Goal: Task Accomplishment & Management: Manage account settings

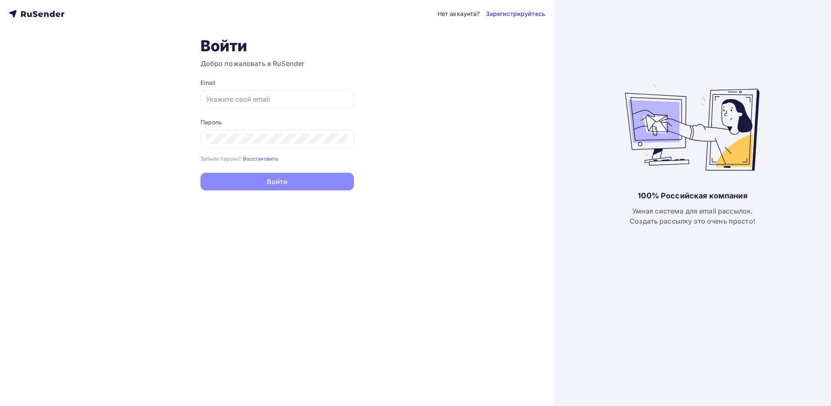
type input "[EMAIL_ADDRESS][DOMAIN_NAME]"
click at [330, 188] on button "Войти" at bounding box center [276, 182] width 153 height 18
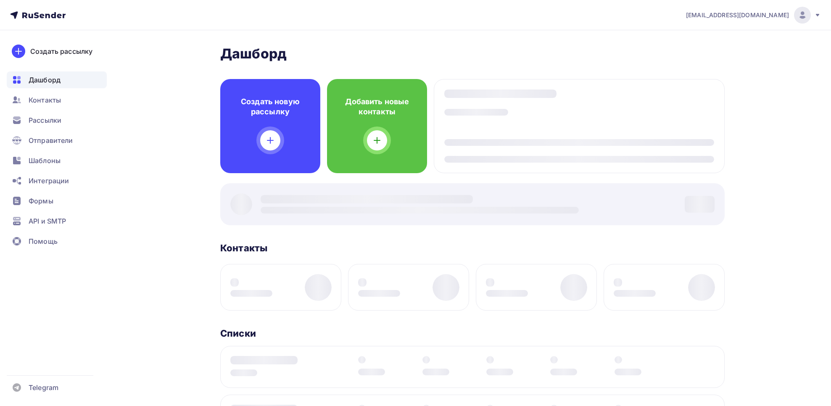
click at [222, 185] on div at bounding box center [472, 204] width 504 height 42
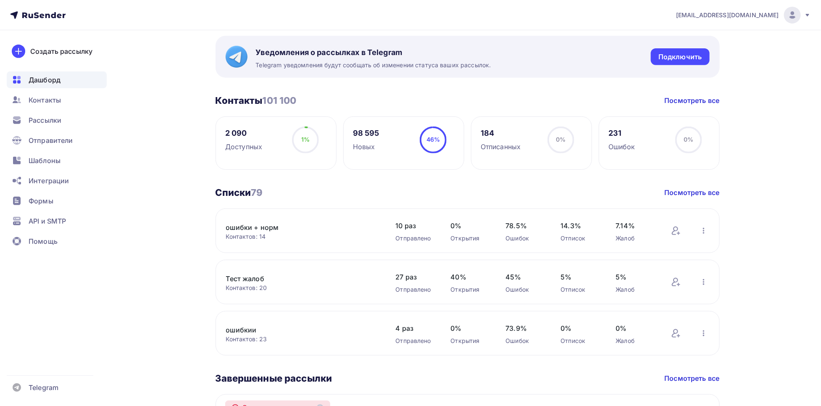
scroll to position [153, 0]
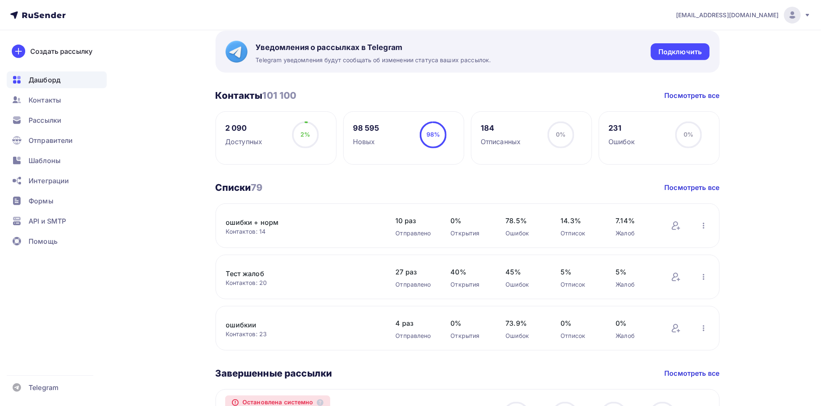
click at [255, 221] on link "ошибки + норм" at bounding box center [297, 222] width 143 height 10
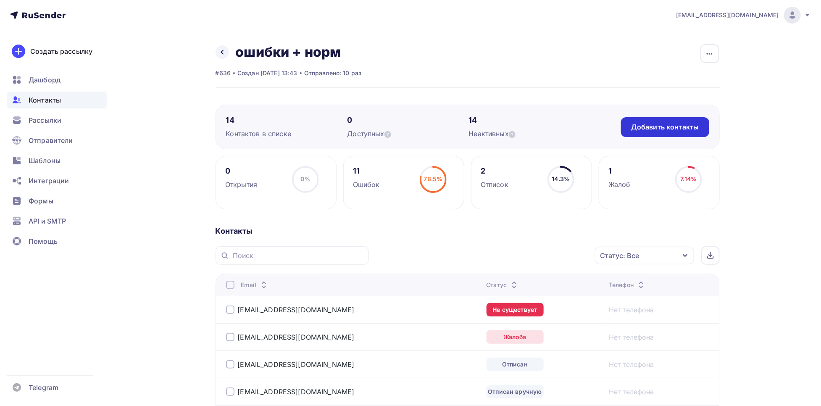
click at [650, 129] on div "Добавить контакты" at bounding box center [665, 127] width 68 height 10
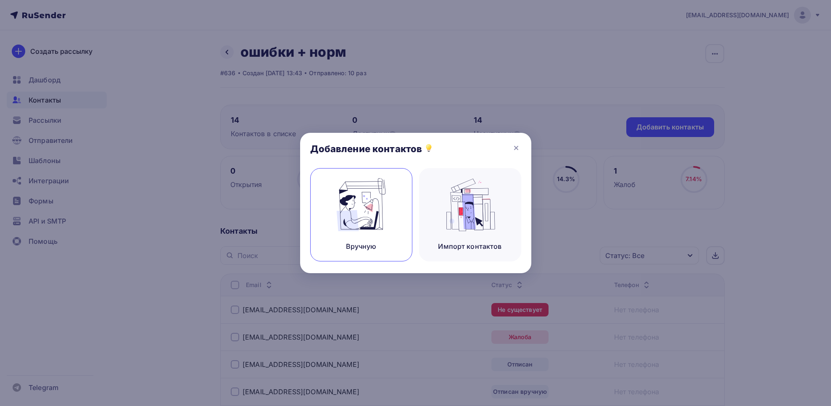
click at [377, 208] on img at bounding box center [361, 204] width 56 height 53
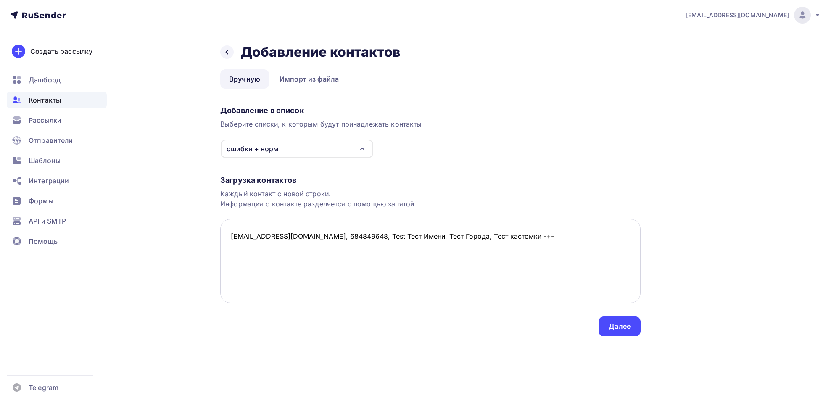
click at [541, 248] on textarea "[EMAIL_ADDRESS][DOMAIN_NAME], 684849648, Test Тест Имени, Тест Города, Тест кас…" at bounding box center [430, 261] width 420 height 84
drag, startPoint x: 611, startPoint y: 234, endPoint x: 216, endPoint y: 234, distance: 395.8
click at [216, 234] on div "Назад Добавление контактов Добавление контактов Вручную Импорт из файла Вручную…" at bounding box center [415, 200] width 689 height 340
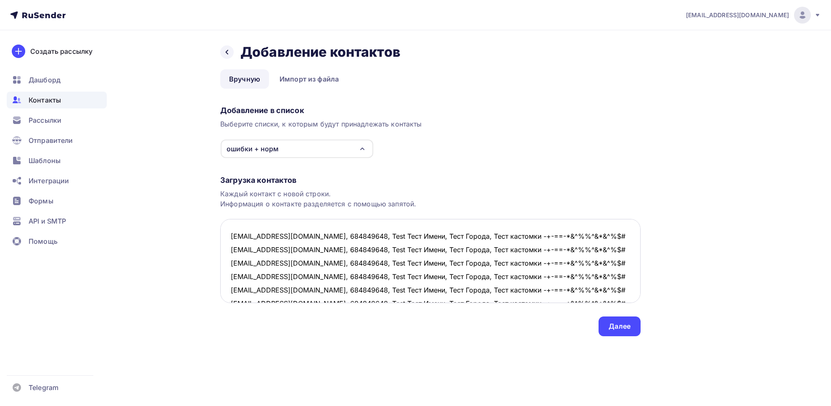
click at [460, 251] on textarea "[EMAIL_ADDRESS][DOMAIN_NAME], 684849648, Test Тест Имени, Тест Города, Тест кас…" at bounding box center [430, 261] width 420 height 84
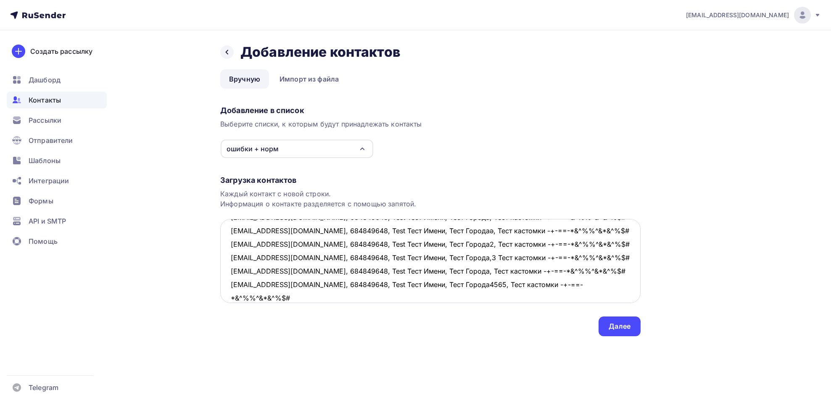
scroll to position [32, 0]
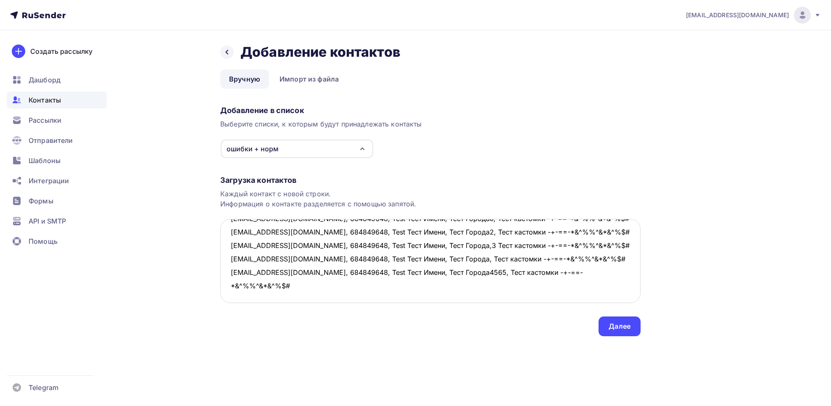
click at [237, 272] on textarea "[EMAIL_ADDRESS][DOMAIN_NAME], 684849648, Test Тест Имени, Тест Города, Тест кас…" at bounding box center [430, 261] width 420 height 84
click at [227, 259] on textarea "[EMAIL_ADDRESS][DOMAIN_NAME], 684849648, Test Тест Имени, Тест Города, Тест кас…" at bounding box center [430, 261] width 420 height 84
click at [245, 245] on textarea "[EMAIL_ADDRESS][DOMAIN_NAME], 684849648, Test Тест Имени, Тест Города, Тест кас…" at bounding box center [430, 261] width 420 height 84
click at [236, 227] on textarea "[EMAIL_ADDRESS][DOMAIN_NAME], 684849648, Test Тест Имени, Тест Города, Тест кас…" at bounding box center [430, 261] width 420 height 84
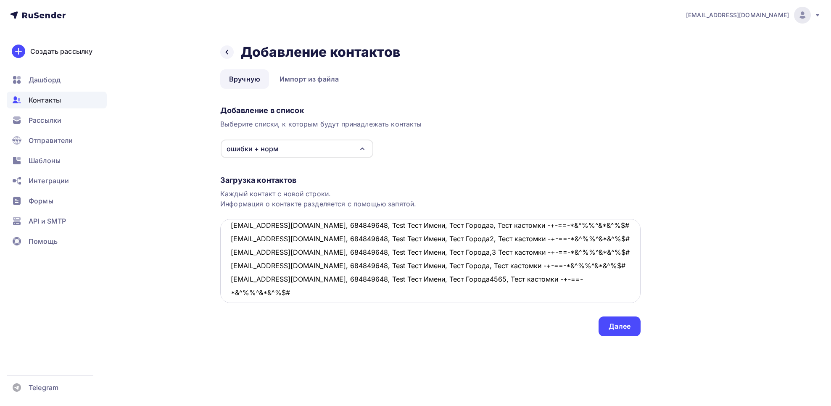
scroll to position [0, 0]
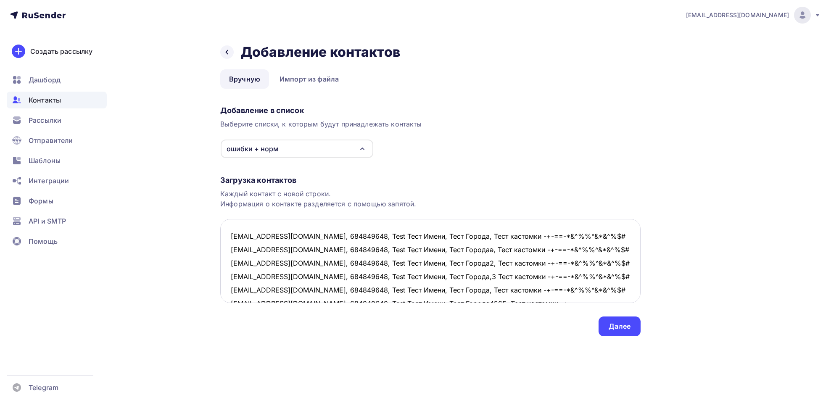
click at [240, 251] on textarea "[EMAIL_ADDRESS][DOMAIN_NAME], 684849648, Test Тест Имени, Тест Города, Тест кас…" at bounding box center [430, 261] width 420 height 84
click at [245, 237] on textarea "[EMAIL_ADDRESS][DOMAIN_NAME], 684849648, Test Тест Имени, Тест Города, Тест кас…" at bounding box center [430, 261] width 420 height 84
type textarea "[EMAIL_ADDRESS][DOMAIN_NAME], 684849648, Test Тест Имени, Тест Города, Тест кас…"
click at [625, 325] on div "Далее" at bounding box center [619, 326] width 22 height 10
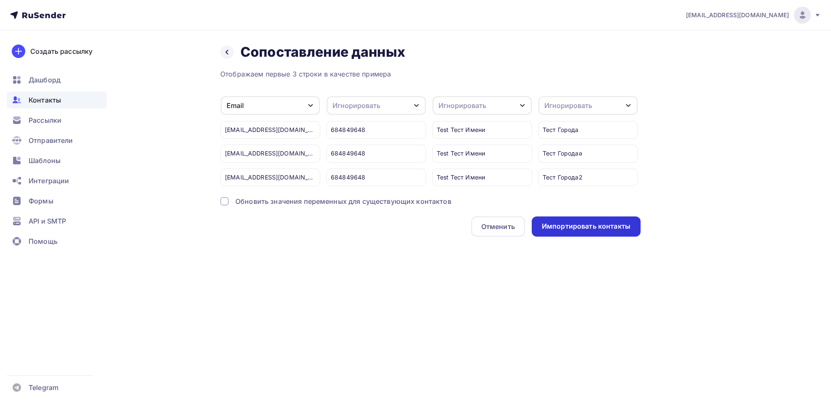
click at [555, 231] on div "Импортировать контакты" at bounding box center [586, 226] width 89 height 10
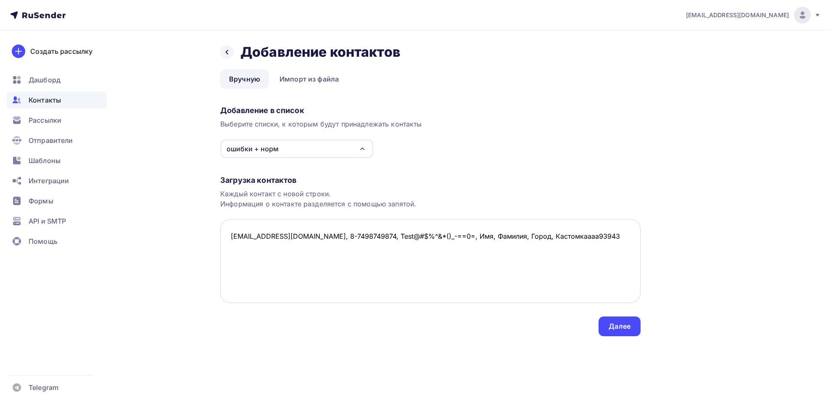
click at [526, 234] on textarea "[EMAIL_ADDRESS][DOMAIN_NAME], 8-7498749874, Test@#$%^&*()_-==0=, Имя, Фамилия, …" at bounding box center [430, 261] width 420 height 84
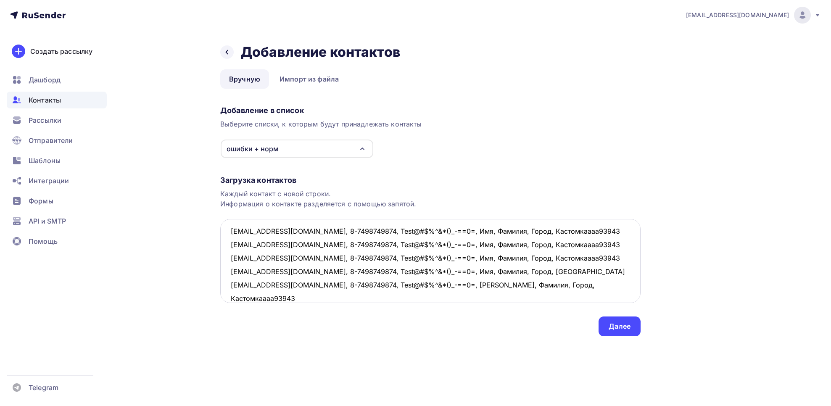
scroll to position [19, 0]
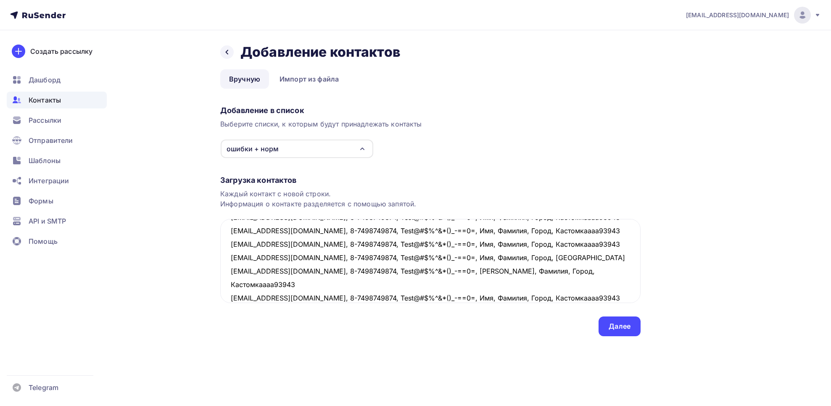
type textarea "[EMAIL_ADDRESS][DOMAIN_NAME], 8-7498749874, Test@#$%^&*()_-==0=, Имя, Фамилия, …"
click at [621, 337] on div "Назад Добавление контактов Добавление контактов Вручную Импорт из файла Вручную…" at bounding box center [415, 200] width 689 height 340
click at [613, 321] on div "Далее" at bounding box center [619, 326] width 42 height 20
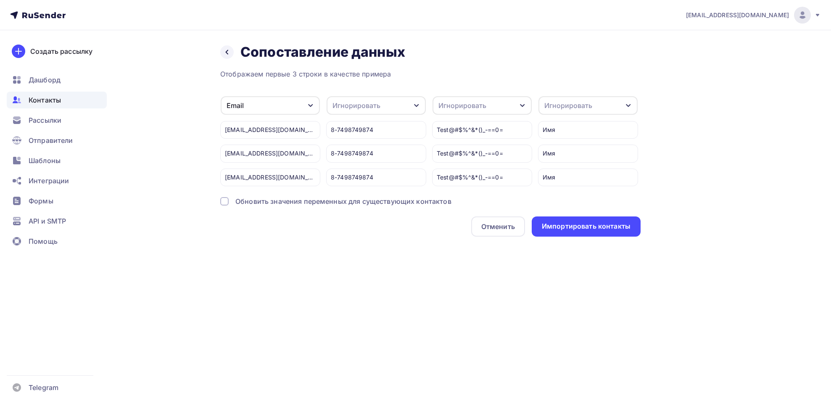
click at [395, 110] on div "Игнорировать" at bounding box center [376, 105] width 99 height 18
click at [372, 163] on div "Телефон" at bounding box center [360, 164] width 49 height 10
click at [454, 101] on div "Игнорировать" at bounding box center [462, 105] width 48 height 10
click at [458, 200] on div "Создать поле" at bounding box center [466, 189] width 59 height 21
type input "Тест Test"
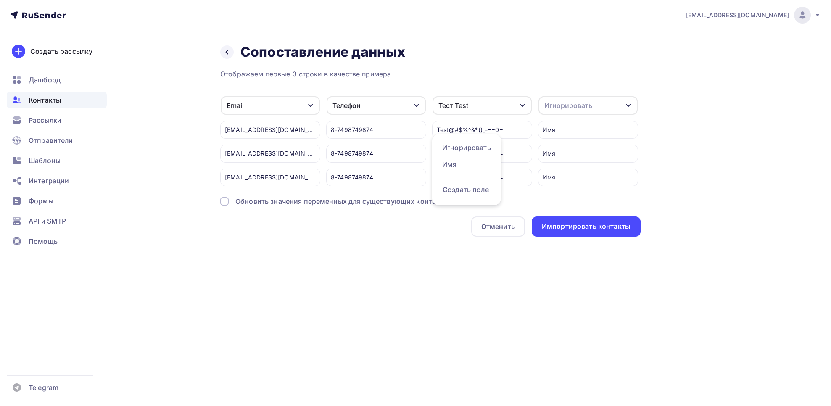
click at [554, 114] on div "Игнорировать" at bounding box center [587, 105] width 99 height 18
click at [555, 161] on div "Имя" at bounding box center [572, 164] width 49 height 10
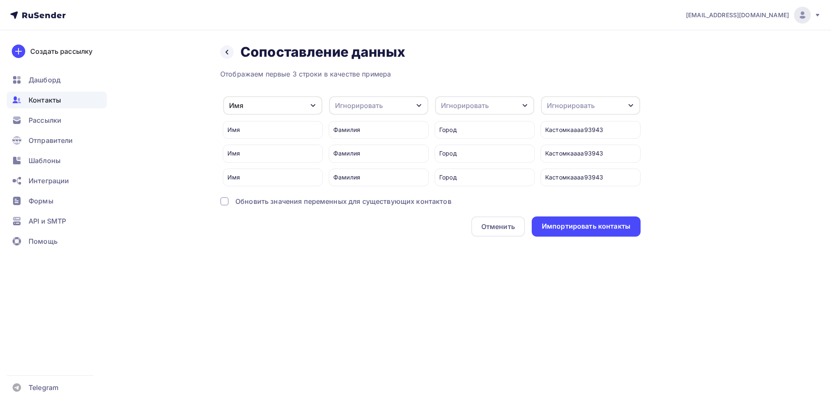
click at [348, 104] on div "Игнорировать" at bounding box center [359, 105] width 48 height 10
click at [361, 197] on div "Создать поле" at bounding box center [363, 186] width 59 height 21
type input "[PERSON_NAME]"
click at [478, 105] on div "Игнорировать" at bounding box center [465, 105] width 48 height 10
click at [472, 194] on div "Создать поле" at bounding box center [469, 186] width 59 height 21
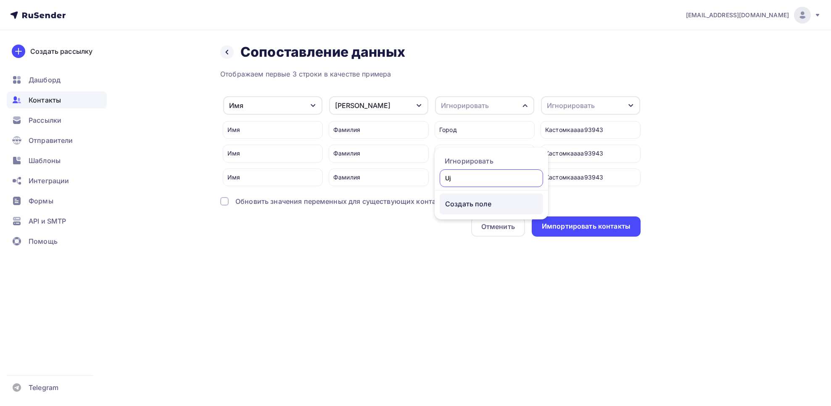
type input "U"
click at [463, 178] on input "text" at bounding box center [491, 178] width 103 height 18
type input "Город"
click at [588, 106] on div "Игнорировать" at bounding box center [571, 105] width 48 height 10
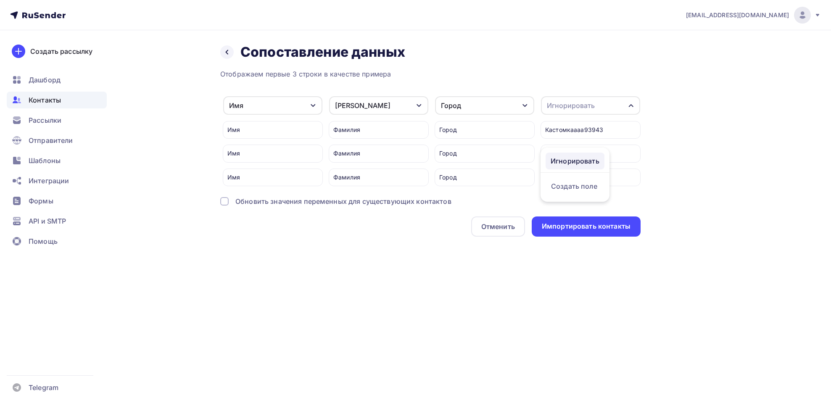
click at [577, 163] on div "Игнорировать" at bounding box center [574, 161] width 49 height 10
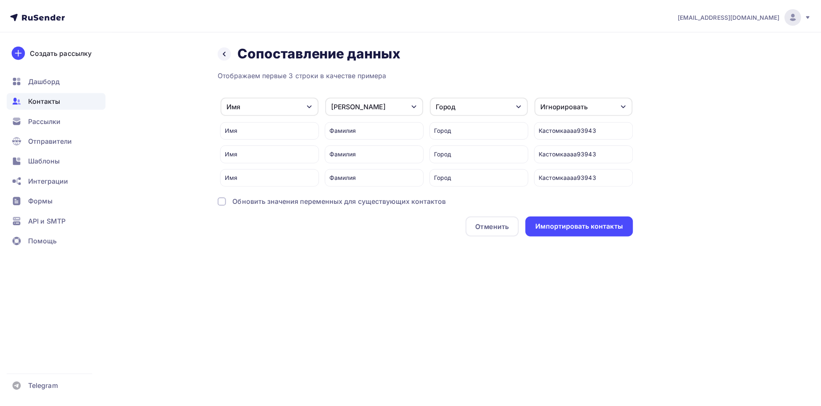
scroll to position [0, 312]
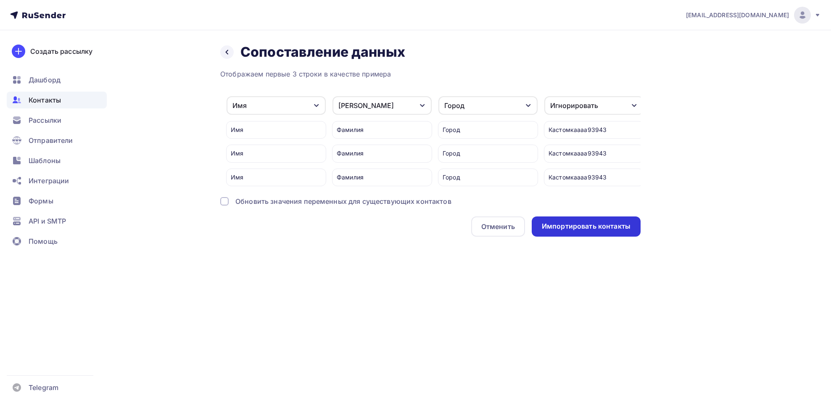
click at [572, 231] on div "Импортировать контакты" at bounding box center [586, 226] width 89 height 10
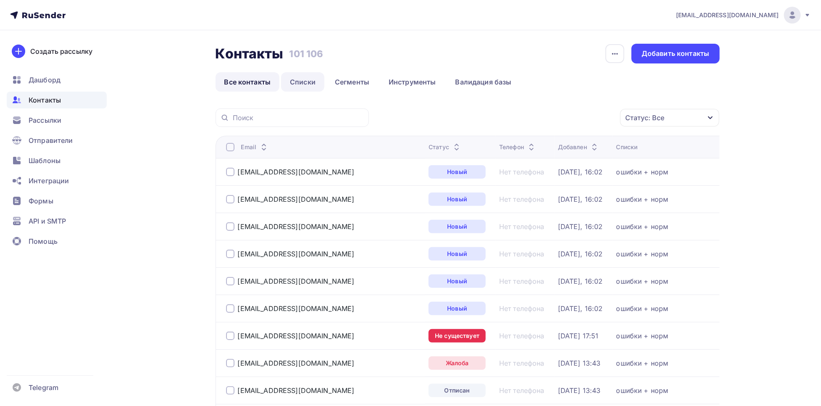
click at [306, 84] on link "Списки" at bounding box center [302, 81] width 43 height 19
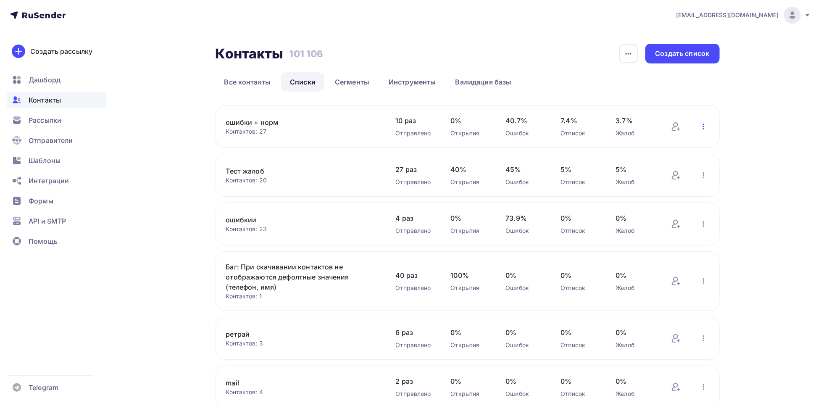
click at [704, 130] on icon "button" at bounding box center [704, 126] width 10 height 10
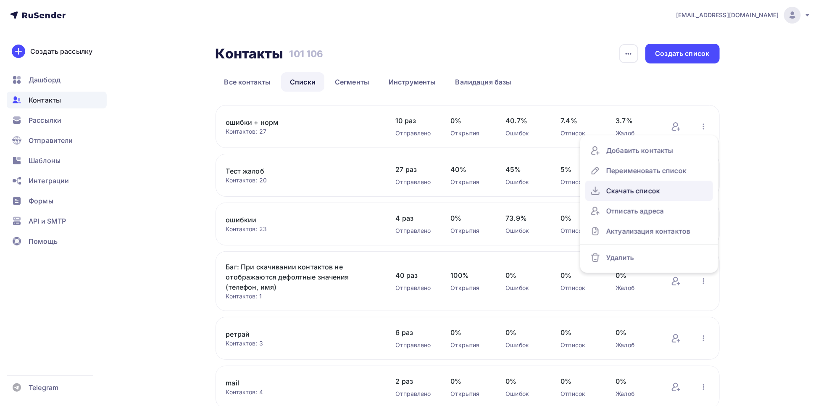
click at [631, 190] on div "Скачать список" at bounding box center [649, 190] width 118 height 13
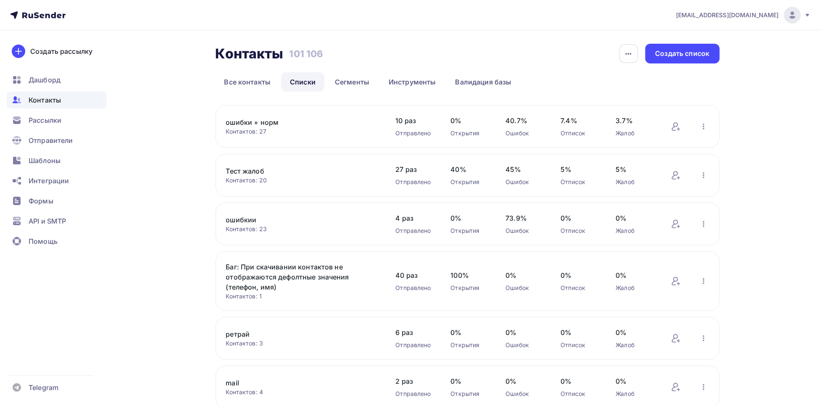
click at [242, 126] on link "ошибки + норм" at bounding box center [297, 122] width 143 height 10
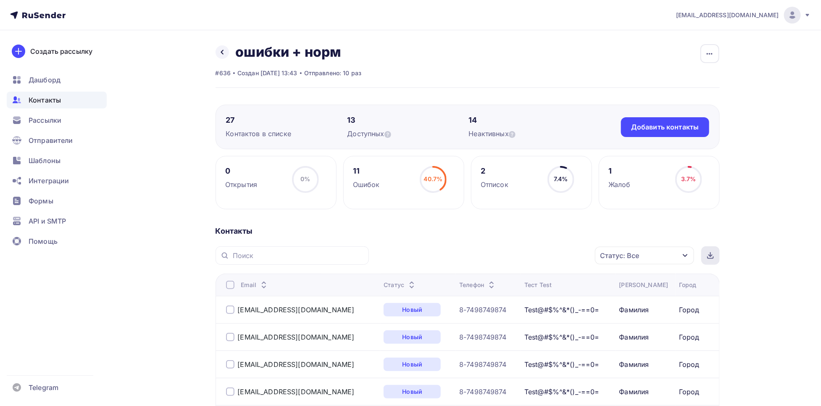
click at [708, 252] on div at bounding box center [710, 255] width 18 height 18
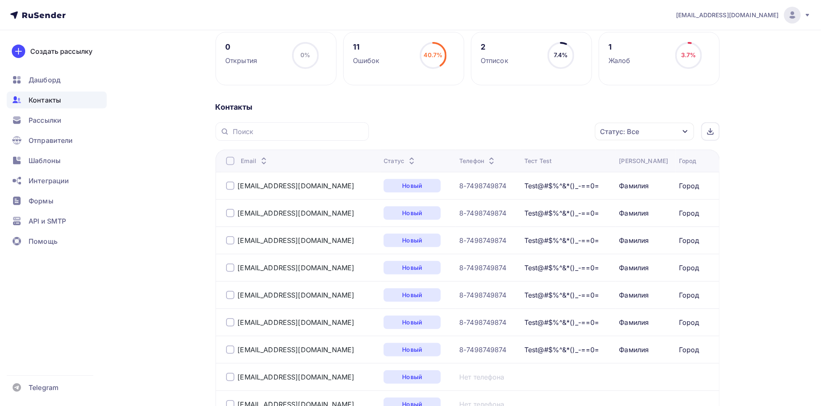
scroll to position [200, 0]
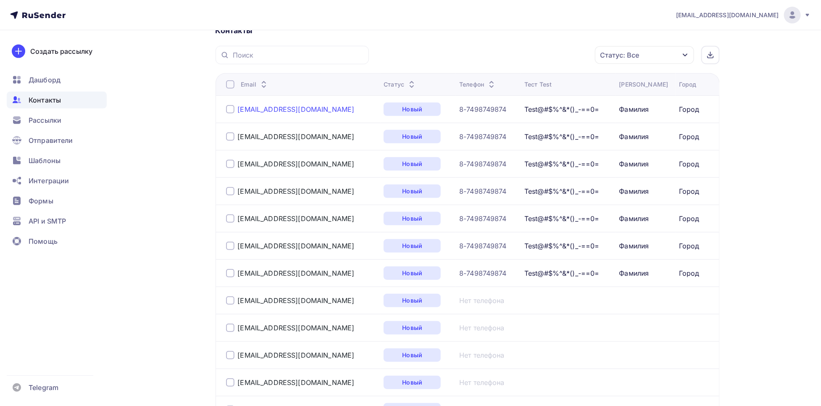
click at [308, 109] on link "[EMAIL_ADDRESS][DOMAIN_NAME]" at bounding box center [296, 109] width 117 height 8
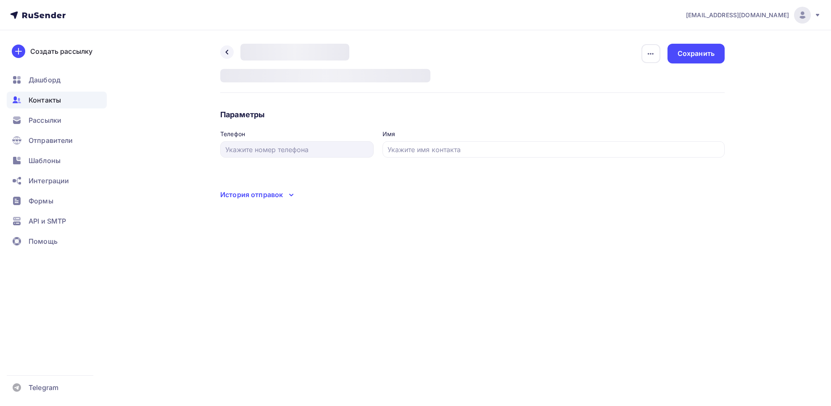
type input "8-7498749874"
type input "Имя"
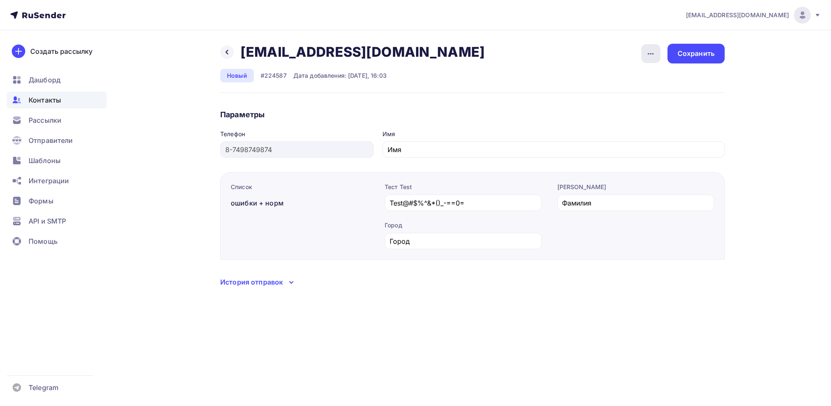
click at [656, 51] on div "button" at bounding box center [650, 53] width 19 height 19
click at [234, 53] on div "Назад [EMAIL_ADDRESS][DOMAIN_NAME] [EMAIL_ADDRESS][DOMAIN_NAME] Удалить Отписать" at bounding box center [355, 52] width 270 height 17
click at [232, 52] on div at bounding box center [226, 51] width 13 height 13
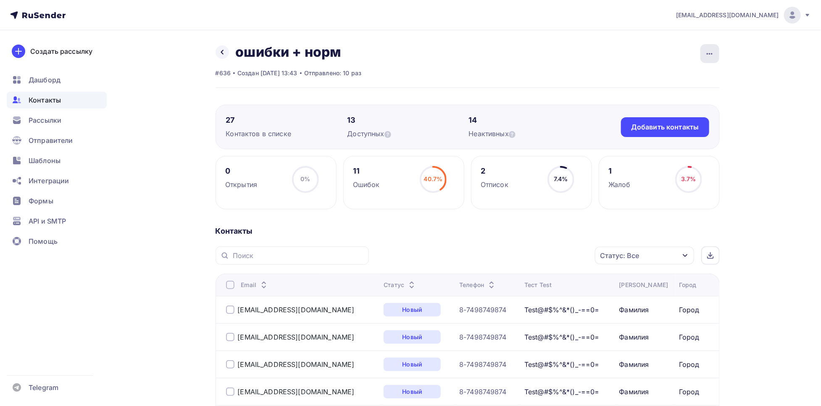
click at [705, 58] on icon "button" at bounding box center [710, 54] width 10 height 10
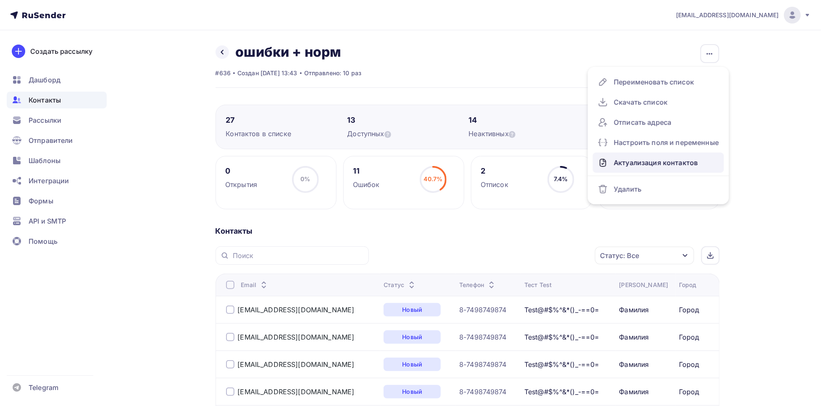
click at [644, 160] on div "Актуализация контактов" at bounding box center [658, 162] width 121 height 13
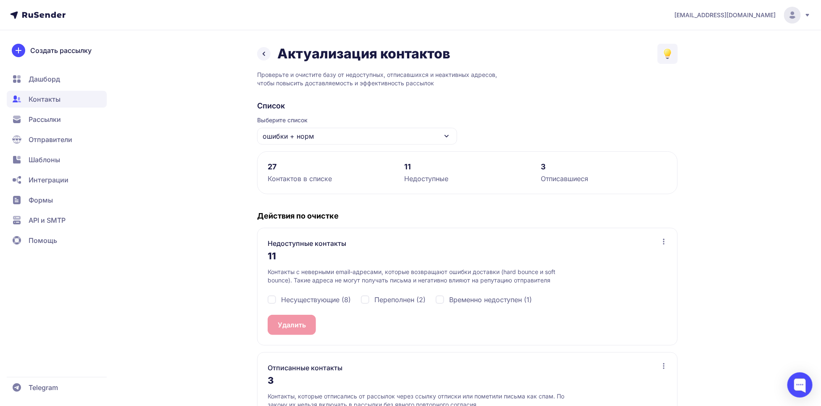
scroll to position [75, 0]
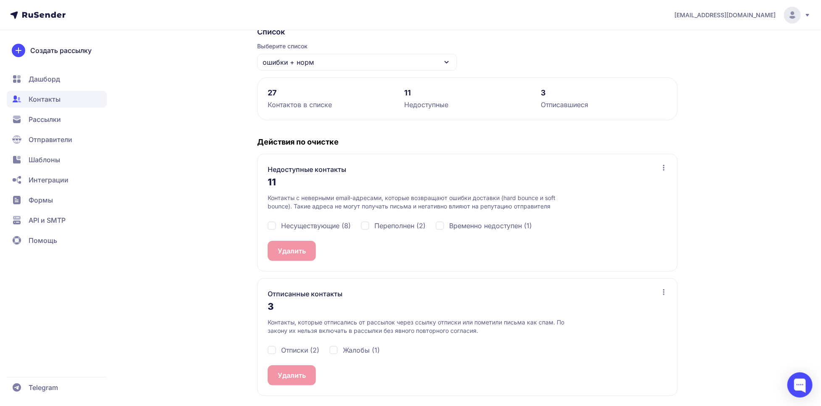
click at [663, 168] on icon at bounding box center [664, 167] width 7 height 7
click at [633, 201] on span "Скачать список" at bounding box center [616, 205] width 53 height 10
click at [664, 296] on div at bounding box center [664, 293] width 7 height 8
click at [629, 332] on span "Скачать список" at bounding box center [616, 329] width 53 height 10
click at [72, 217] on span "API и SMTP" at bounding box center [57, 220] width 100 height 17
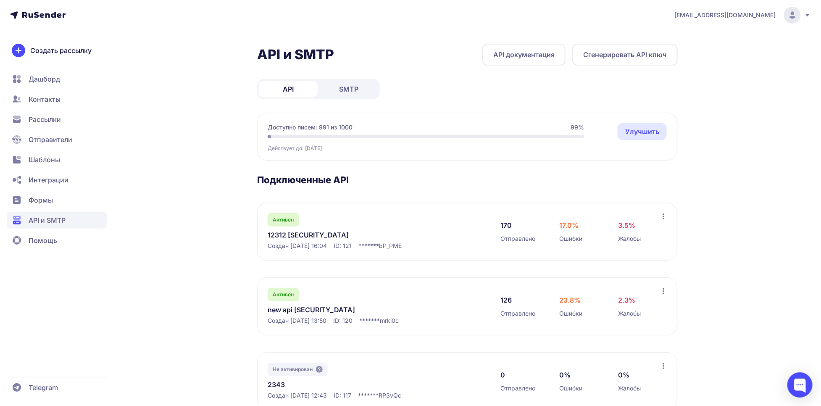
click at [295, 240] on link "12312 eyJhbGciOiJIUzI1NiIsInR5cCI6IkpXVCJ9.eyJpZFVzZXIiOjMwNiwiaWRFeHRlcm5hbE1h…" at bounding box center [354, 235] width 172 height 10
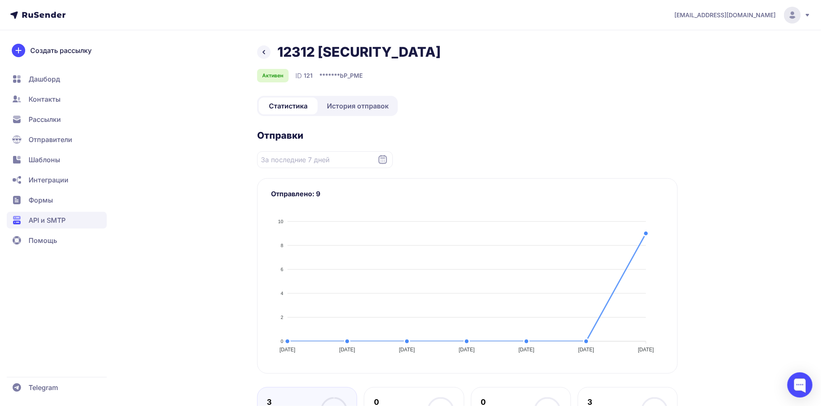
scroll to position [298, 0]
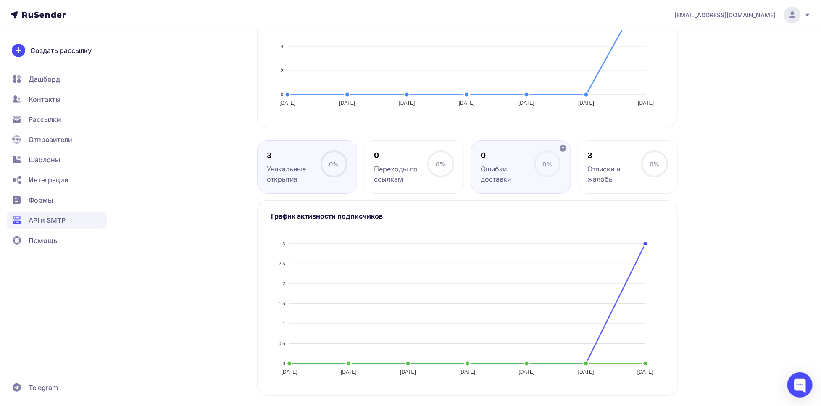
click at [534, 178] on div "Ошибки доставки" at bounding box center [507, 174] width 53 height 20
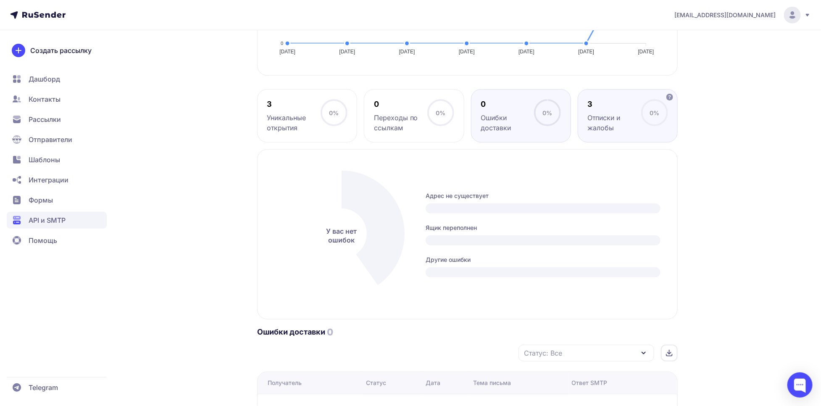
click at [604, 133] on div "Отписки и жалобы" at bounding box center [613, 123] width 53 height 20
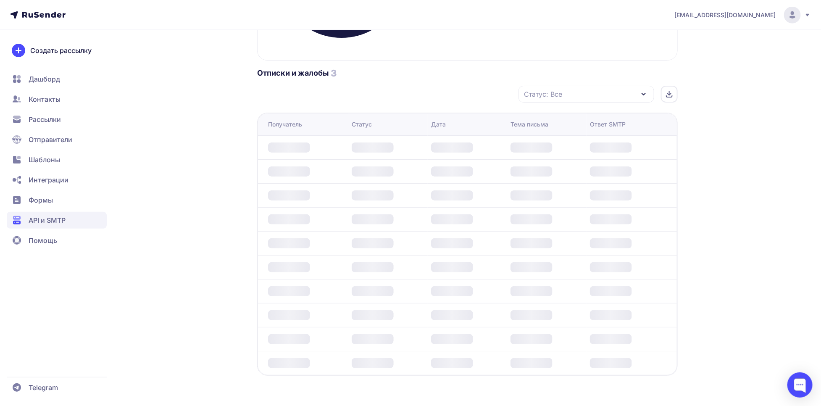
scroll to position [487, 0]
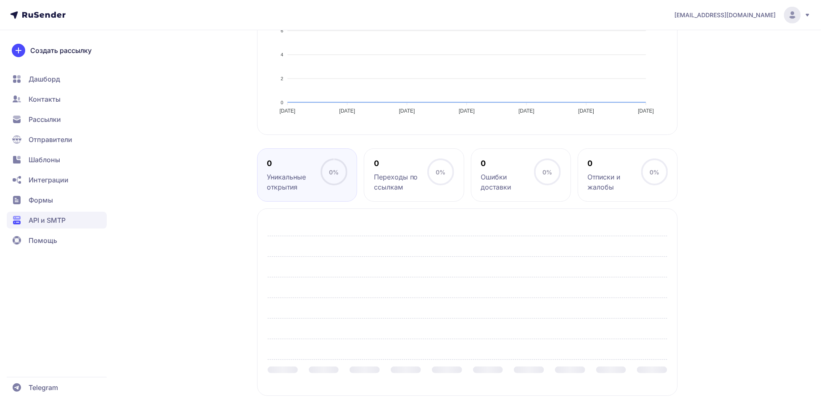
scroll to position [290, 0]
click at [625, 181] on div "Отписки и жалобы" at bounding box center [613, 182] width 53 height 20
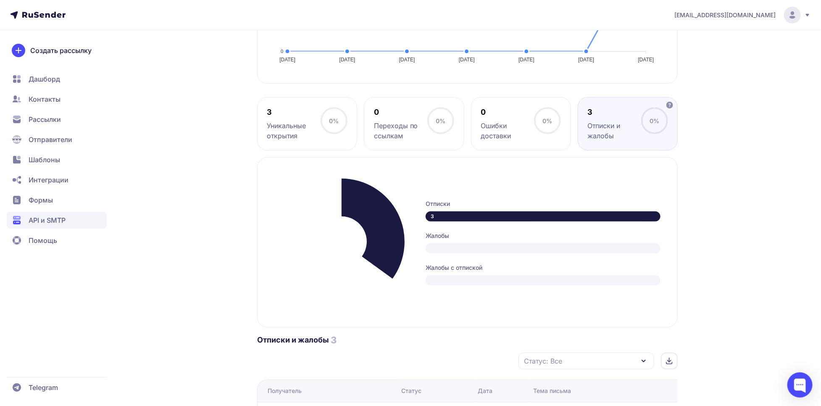
scroll to position [517, 0]
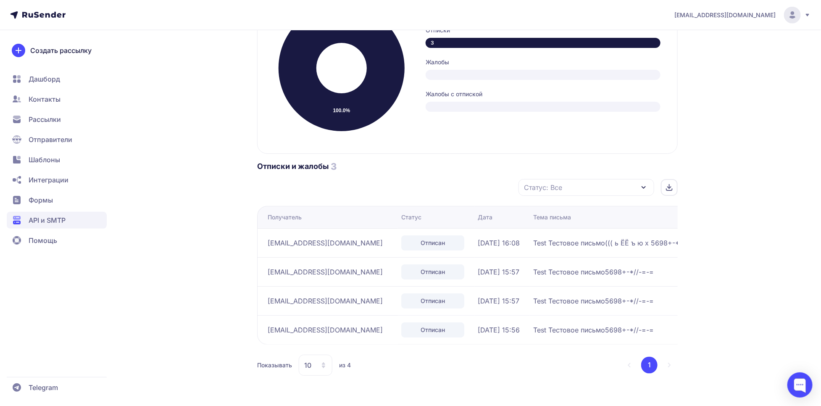
click at [663, 184] on div at bounding box center [669, 187] width 17 height 17
click at [76, 97] on span "Контакты" at bounding box center [57, 99] width 100 height 17
